Goal: Obtain resource: Download file/media

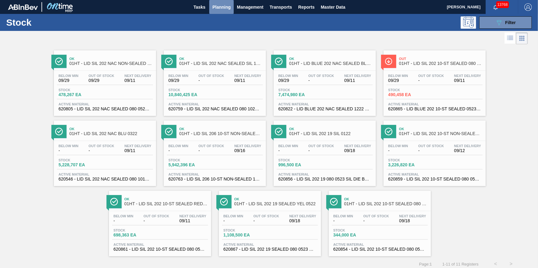
click at [221, 8] on span "Planning" at bounding box center [221, 6] width 18 height 7
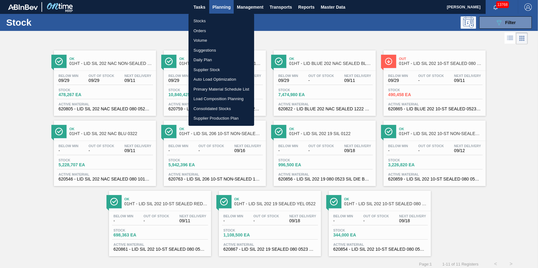
click at [221, 17] on li "Stocks" at bounding box center [221, 21] width 66 height 10
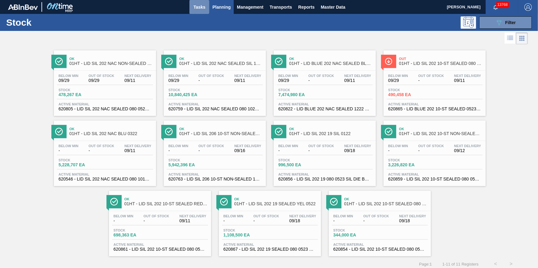
click at [202, 1] on button "Tasks" at bounding box center [199, 7] width 20 height 14
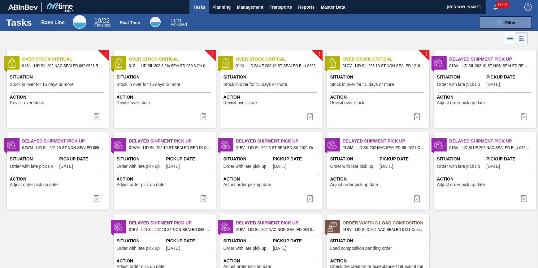
click at [35, 80] on span "Situation" at bounding box center [58, 77] width 97 height 6
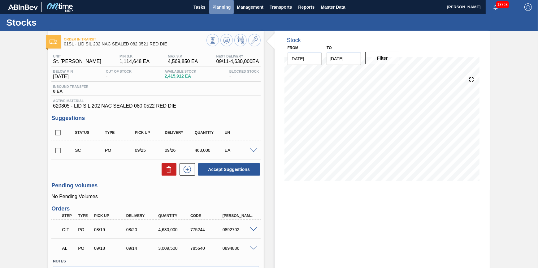
click at [216, 10] on span "Planning" at bounding box center [221, 6] width 18 height 7
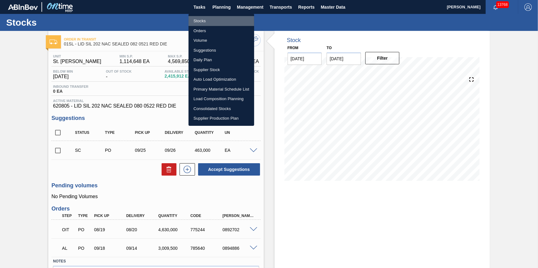
click at [212, 21] on li "Stocks" at bounding box center [221, 21] width 66 height 10
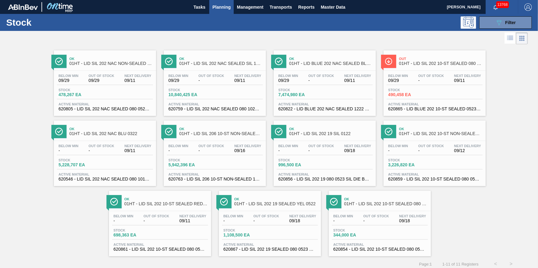
scroll to position [5, 0]
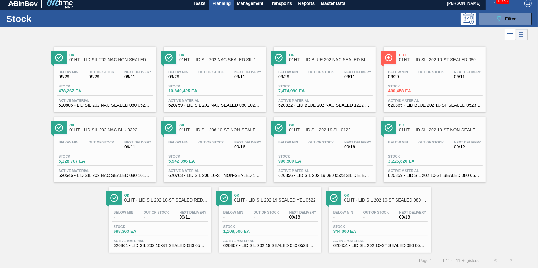
click at [405, 155] on span "Stock" at bounding box center [409, 157] width 43 height 4
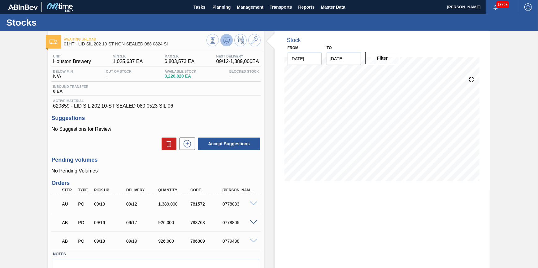
click at [223, 41] on icon at bounding box center [226, 39] width 7 height 7
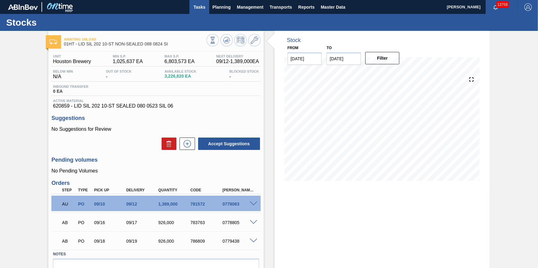
click at [207, 8] on button "Tasks" at bounding box center [199, 7] width 20 height 14
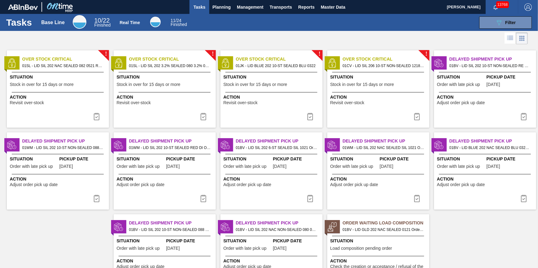
click at [75, 87] on div "Situation Stock in over for 15 days or more" at bounding box center [58, 81] width 97 height 15
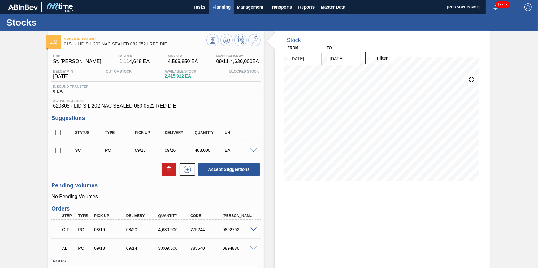
click at [218, 12] on button "Planning" at bounding box center [221, 7] width 24 height 14
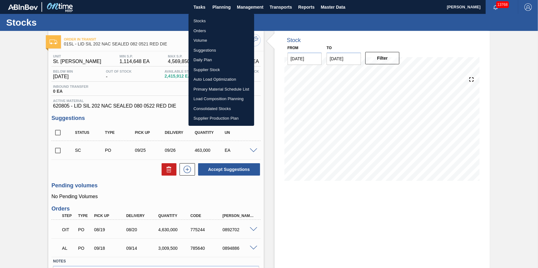
click at [216, 22] on li "Stocks" at bounding box center [221, 21] width 66 height 10
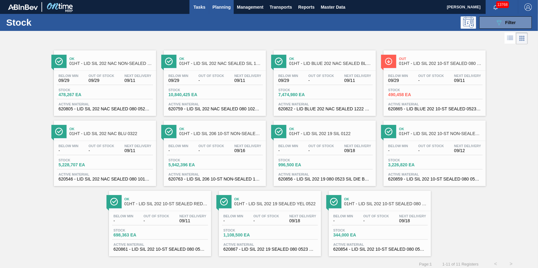
click at [193, 6] on span "Tasks" at bounding box center [199, 6] width 14 height 7
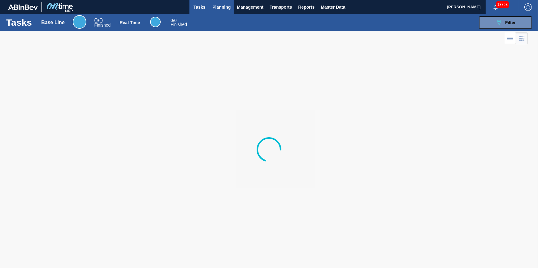
click at [227, 7] on span "Planning" at bounding box center [221, 6] width 18 height 7
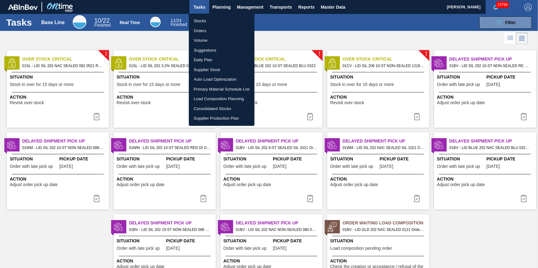
click at [222, 20] on li "Stocks" at bounding box center [222, 21] width 66 height 10
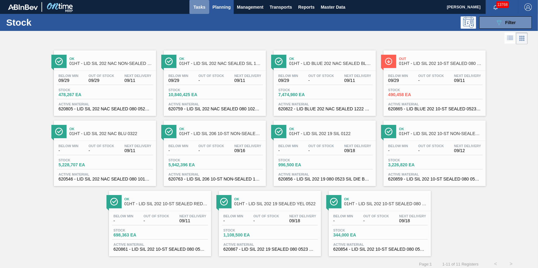
click at [203, 10] on span "Tasks" at bounding box center [199, 6] width 14 height 7
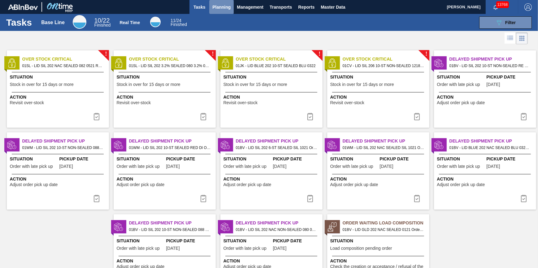
click at [224, 8] on span "Planning" at bounding box center [221, 6] width 18 height 7
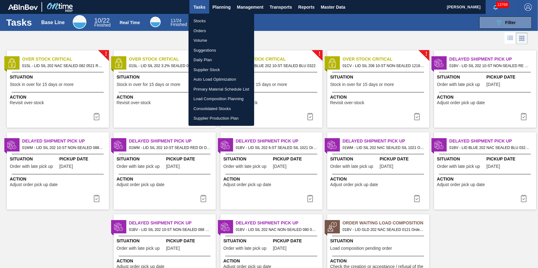
click at [222, 9] on div at bounding box center [269, 134] width 538 height 268
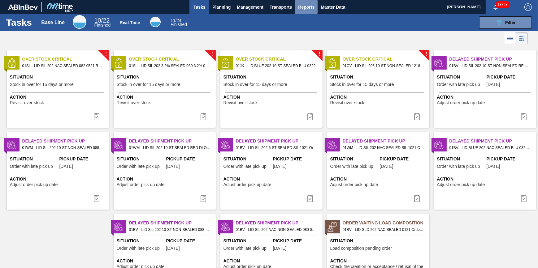
click at [296, 6] on button "Reports" at bounding box center [306, 7] width 23 height 14
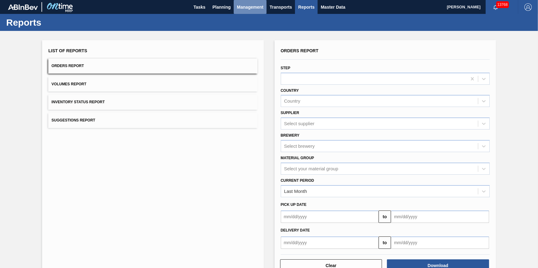
click at [235, 11] on button "Management" at bounding box center [250, 7] width 33 height 14
click at [322, 7] on div at bounding box center [269, 134] width 538 height 268
click at [325, 0] on body "Tasks Planning Management Transports Reports Master Data [PERSON_NAME] 13768 Ma…" at bounding box center [269, 0] width 538 height 0
click at [335, 7] on span "Master Data" at bounding box center [332, 6] width 24 height 7
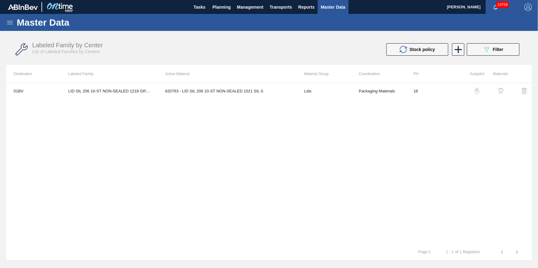
click at [6, 25] on icon at bounding box center [9, 22] width 7 height 7
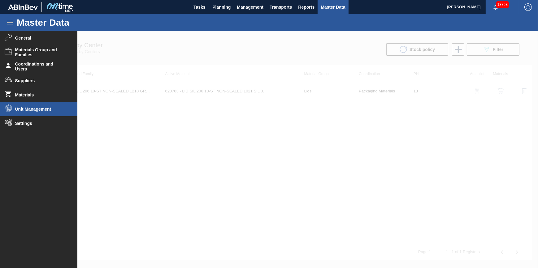
click at [31, 107] on span "Unit Management" at bounding box center [40, 109] width 51 height 5
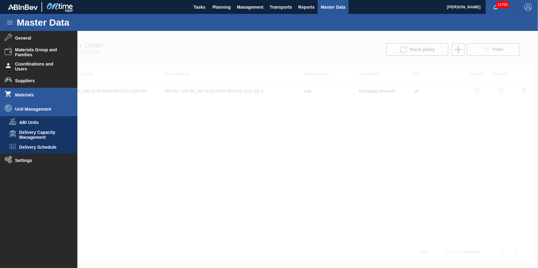
click at [45, 96] on span "Materials" at bounding box center [40, 94] width 51 height 5
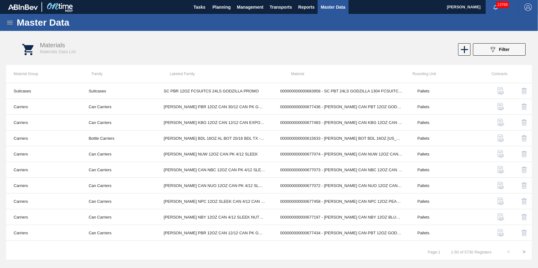
click at [9, 18] on div "Master Data" at bounding box center [269, 22] width 538 height 17
click at [9, 22] on icon at bounding box center [9, 22] width 7 height 7
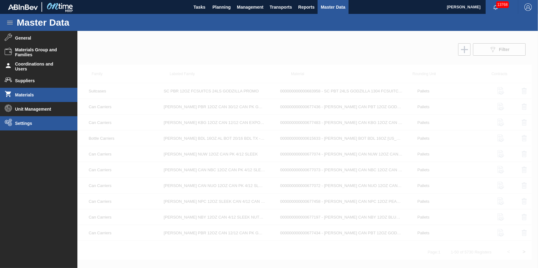
click at [14, 121] on li "Settings" at bounding box center [38, 123] width 77 height 14
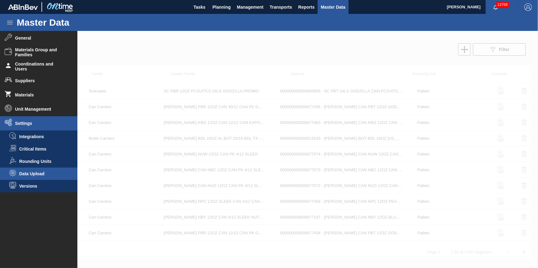
click at [41, 175] on span "Data Upload" at bounding box center [43, 173] width 48 height 5
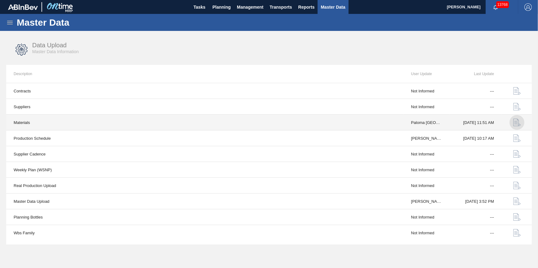
click at [515, 122] on img "button" at bounding box center [516, 122] width 7 height 7
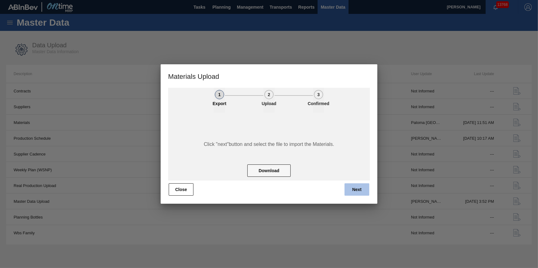
click at [358, 188] on button "Next" at bounding box center [356, 189] width 25 height 12
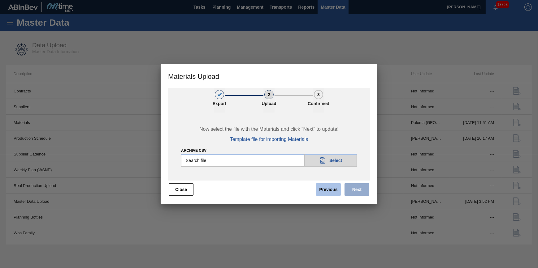
click at [334, 190] on button "Previous" at bounding box center [328, 189] width 25 height 12
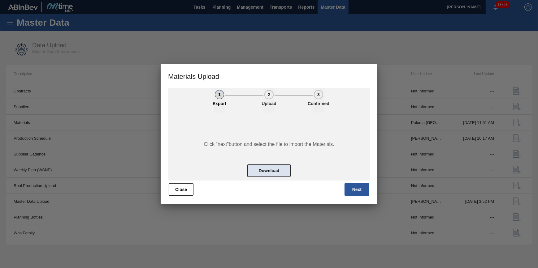
click at [269, 171] on button "Download" at bounding box center [268, 171] width 43 height 12
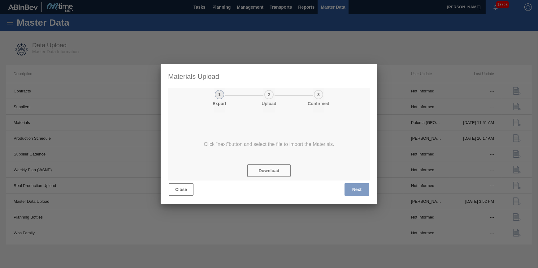
drag, startPoint x: 186, startPoint y: 191, endPoint x: 310, endPoint y: 189, distance: 124.1
click at [187, 191] on div at bounding box center [269, 133] width 217 height 139
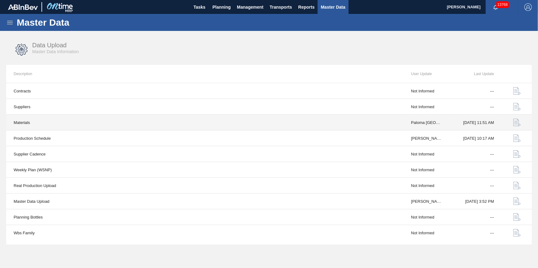
click at [24, 124] on td "Materials" at bounding box center [204, 123] width 397 height 16
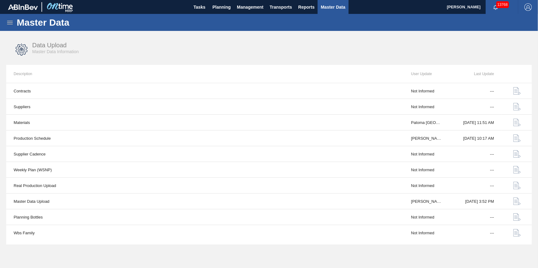
click at [218, 52] on div "Data Upload Master Data Information" at bounding box center [155, 48] width 247 height 13
click at [199, 8] on span "Tasks" at bounding box center [199, 6] width 14 height 7
